Goal: Task Accomplishment & Management: Use online tool/utility

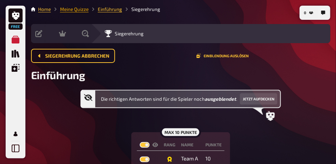
click at [84, 11] on link "Meine Quizze" at bounding box center [74, 9] width 29 height 6
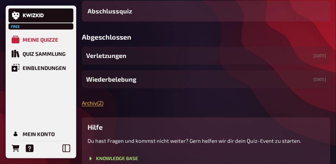
scroll to position [159, 0]
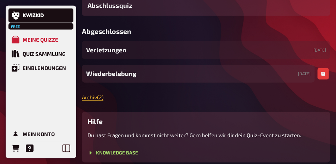
click at [151, 83] on div "Wiederbelebung [DATE]" at bounding box center [198, 74] width 233 height 18
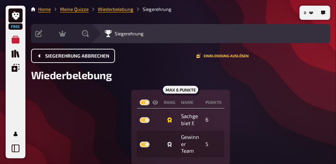
click at [98, 57] on span "Siegerehrung abbrechen" at bounding box center [77, 56] width 64 height 5
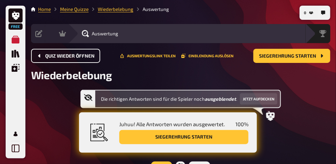
click at [90, 57] on span "Quiz wieder öffnen" at bounding box center [69, 56] width 49 height 5
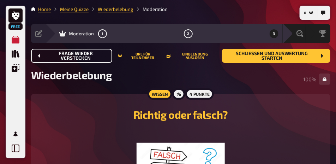
click at [90, 57] on span "Frage wieder verstecken" at bounding box center [75, 56] width 61 height 10
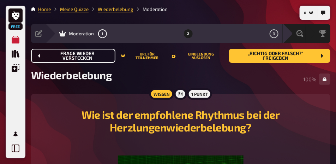
click at [90, 57] on span "Frage wieder verstecken" at bounding box center [77, 56] width 65 height 10
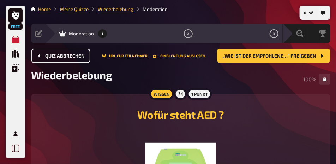
click at [90, 57] on div "Quiz abbrechen URL für Teilnehmer Einblendung auslösen „Wie ist der empfohlene……" at bounding box center [180, 56] width 299 height 14
click at [82, 55] on span "Quiz abbrechen" at bounding box center [65, 56] width 40 height 5
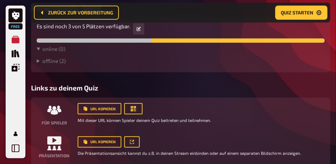
scroll to position [200, 0]
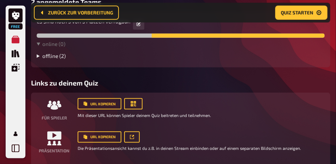
click at [62, 59] on summary "offline ( 2 )" at bounding box center [181, 56] width 288 height 6
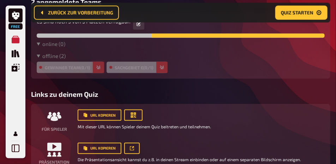
click at [98, 69] on icon "button" at bounding box center [98, 68] width 4 height 4
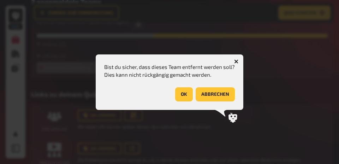
click at [183, 96] on button "OK" at bounding box center [184, 94] width 18 height 14
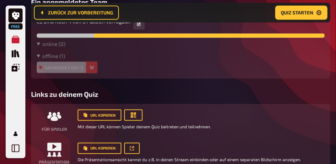
click at [94, 70] on icon "button" at bounding box center [92, 67] width 4 height 4
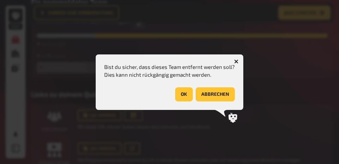
click at [183, 95] on button "OK" at bounding box center [184, 94] width 18 height 14
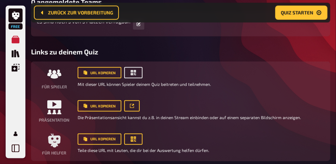
click at [132, 75] on icon "button" at bounding box center [133, 72] width 5 height 5
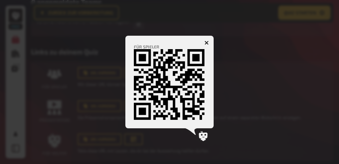
click at [207, 41] on icon "button" at bounding box center [206, 42] width 7 height 7
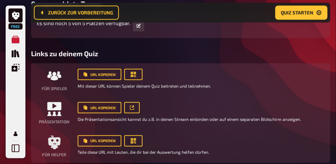
scroll to position [182, 0]
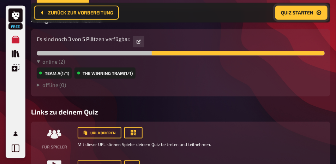
click at [292, 16] on button "Quiz starten" at bounding box center [301, 13] width 52 height 14
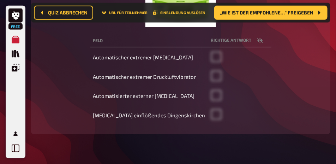
scroll to position [192, 0]
click at [277, 14] on span "„Wie ist der empfohlene…“ freigeben" at bounding box center [267, 12] width 94 height 5
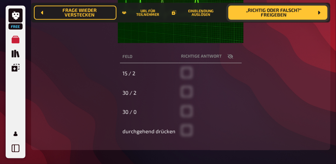
scroll to position [210, 0]
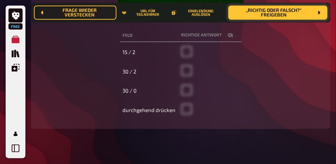
click at [285, 17] on span "„Richtig oder falsch?“ freigeben" at bounding box center [273, 13] width 79 height 10
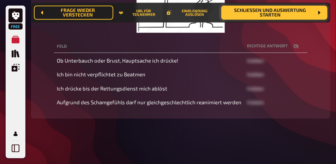
scroll to position [207, 0]
click at [290, 14] on span "Schließen und Auswertung starten" at bounding box center [270, 13] width 87 height 10
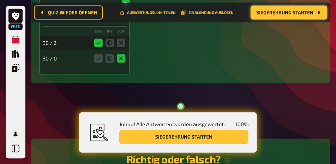
scroll to position [401, 0]
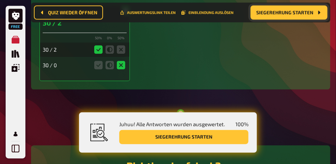
drag, startPoint x: 137, startPoint y: 44, endPoint x: 192, endPoint y: 46, distance: 54.4
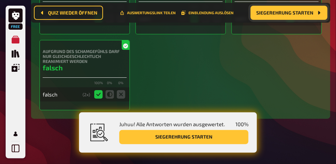
scroll to position [768, 0]
click at [282, 16] on button "Siegerehrung starten" at bounding box center [289, 13] width 77 height 14
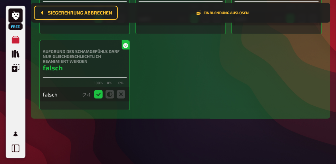
scroll to position [86, 0]
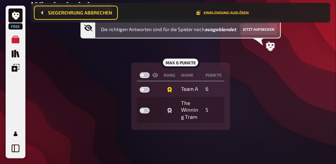
click at [148, 75] on label at bounding box center [145, 75] width 10 height 6
click at [140, 72] on input "checkbox" at bounding box center [139, 72] width 0 height 0
checkbox input "true"
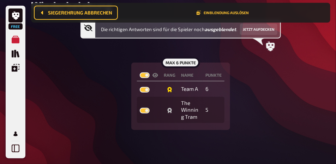
click at [307, 56] on div "Die richtigen Antworten sind für die Spieler noch ausgeblendet . Jetzt aufdecke…" at bounding box center [180, 75] width 299 height 110
